Goal: Task Accomplishment & Management: Complete application form

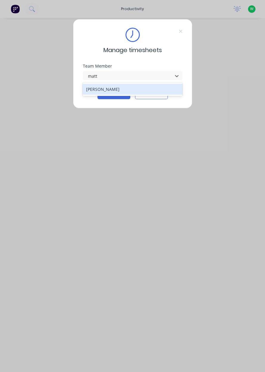
click at [134, 88] on div "[PERSON_NAME]" at bounding box center [132, 89] width 100 height 11
type input "matt"
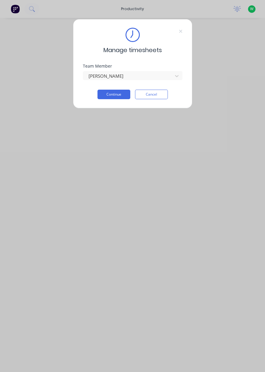
click at [119, 93] on button "Continue" at bounding box center [113, 95] width 33 height 10
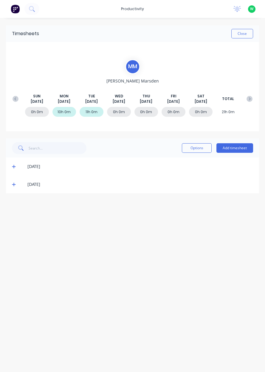
click at [241, 147] on button "Add timesheet" at bounding box center [234, 148] width 37 height 10
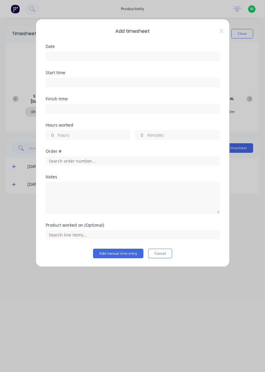
click at [179, 54] on input at bounding box center [132, 56] width 173 height 9
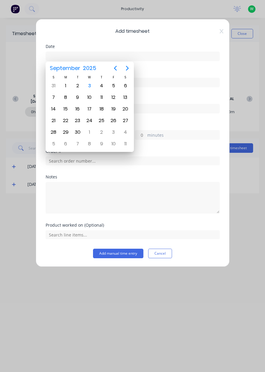
click at [93, 86] on div "3" at bounding box center [89, 85] width 9 height 9
type input "[DATE]"
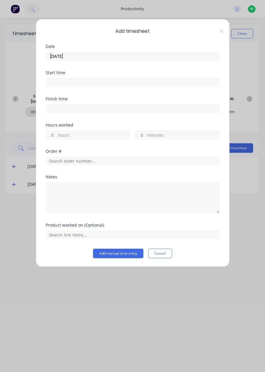
click at [120, 134] on label "hours" at bounding box center [94, 135] width 72 height 7
click at [56, 134] on input "hours" at bounding box center [51, 134] width 10 height 9
type input "1"
type input "11"
click at [100, 161] on input "text" at bounding box center [133, 160] width 174 height 9
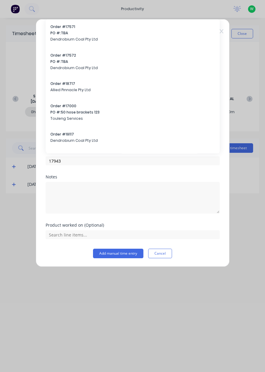
click at [104, 178] on div "Notes" at bounding box center [133, 177] width 174 height 4
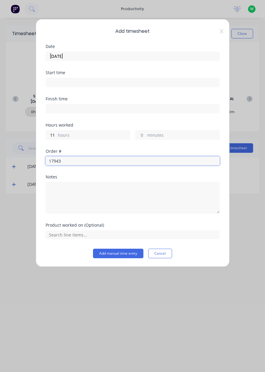
click at [118, 161] on input "17943" at bounding box center [133, 160] width 174 height 9
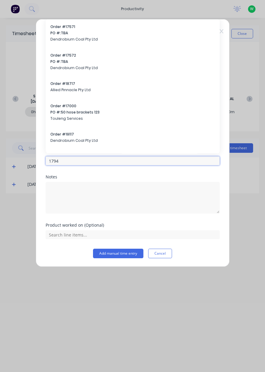
type input "17943"
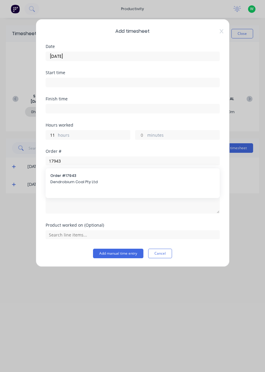
click at [95, 176] on span "Order # 17943" at bounding box center [132, 175] width 164 height 5
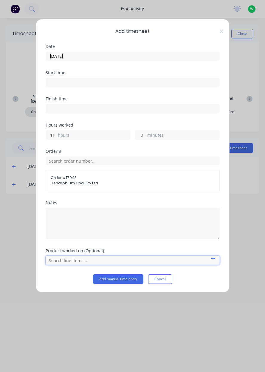
click at [100, 259] on input "text" at bounding box center [133, 260] width 174 height 9
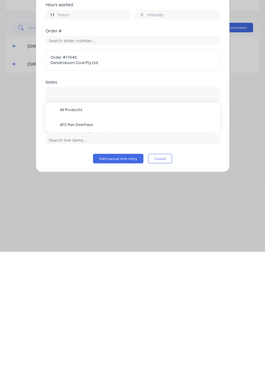
click at [113, 246] on span "AFC Pan Overhaul" at bounding box center [137, 245] width 155 height 5
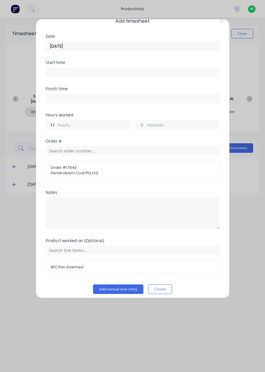
scroll to position [13, 0]
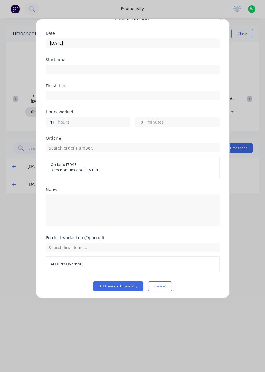
click at [118, 283] on button "Add manual time entry" at bounding box center [118, 286] width 50 height 10
